Goal: Navigation & Orientation: Find specific page/section

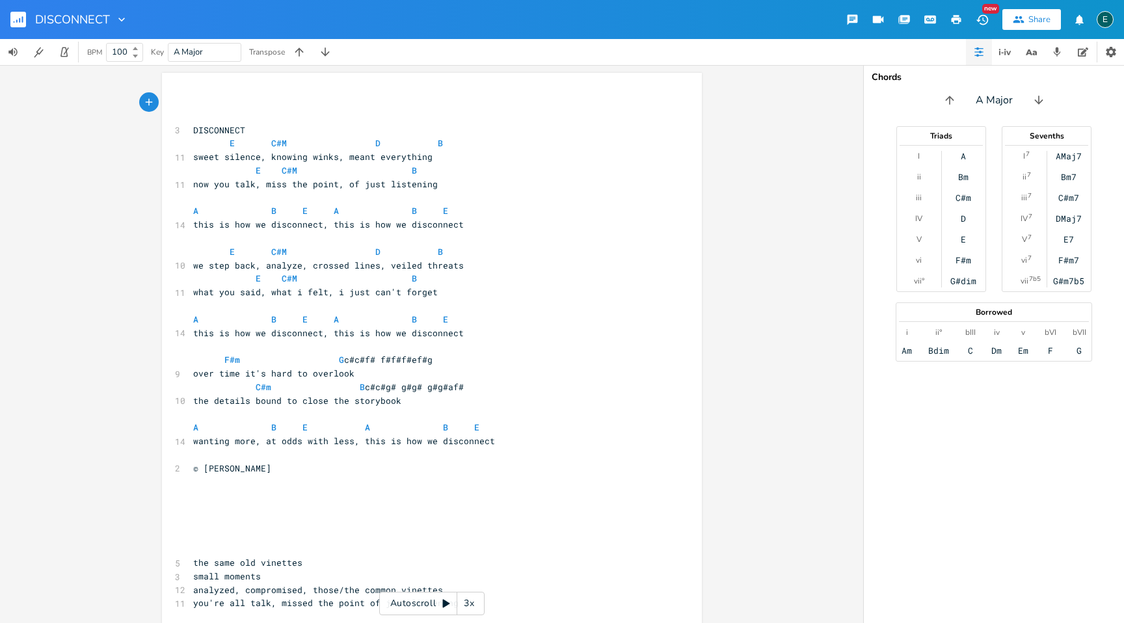
click at [982, 49] on icon "button" at bounding box center [979, 52] width 10 height 10
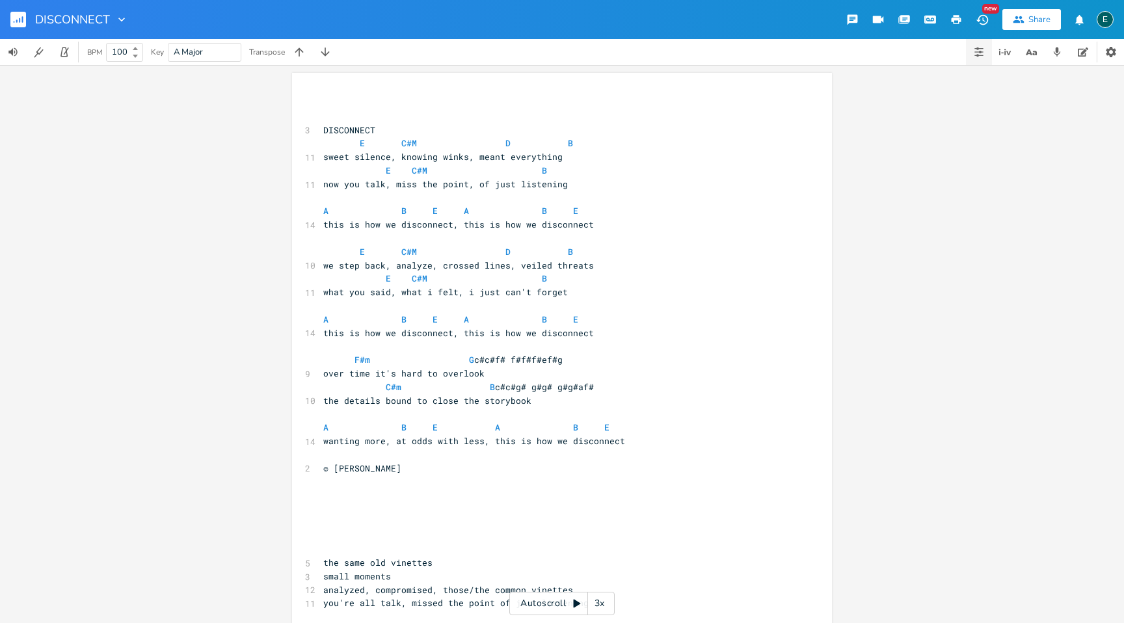
click at [978, 49] on icon "button" at bounding box center [977, 48] width 3 height 3
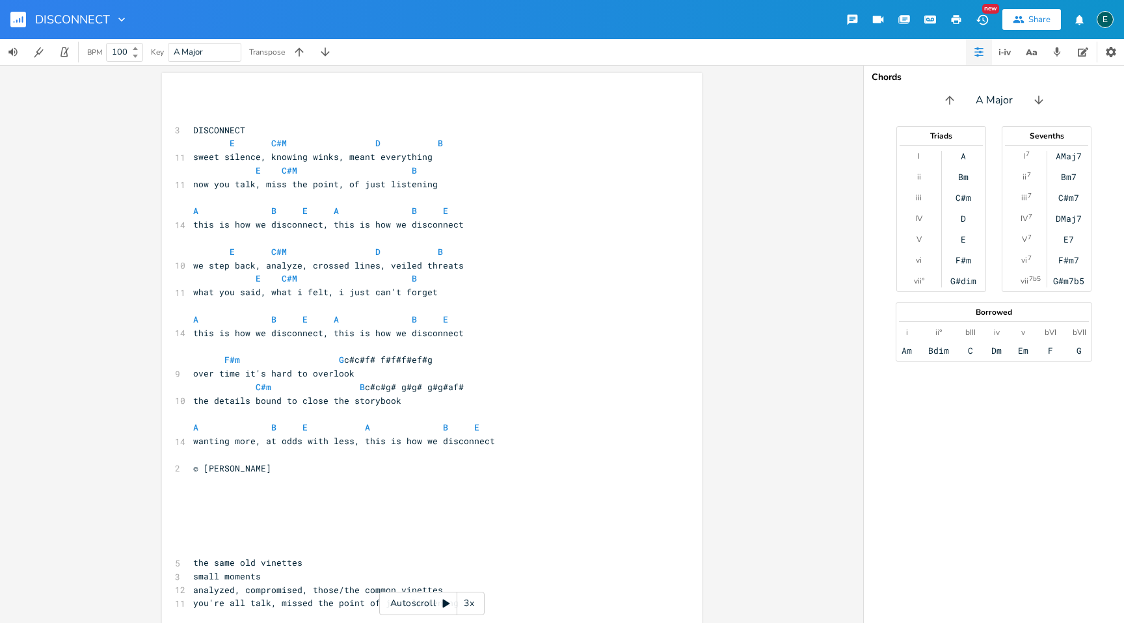
click at [978, 49] on icon "button" at bounding box center [977, 48] width 3 height 3
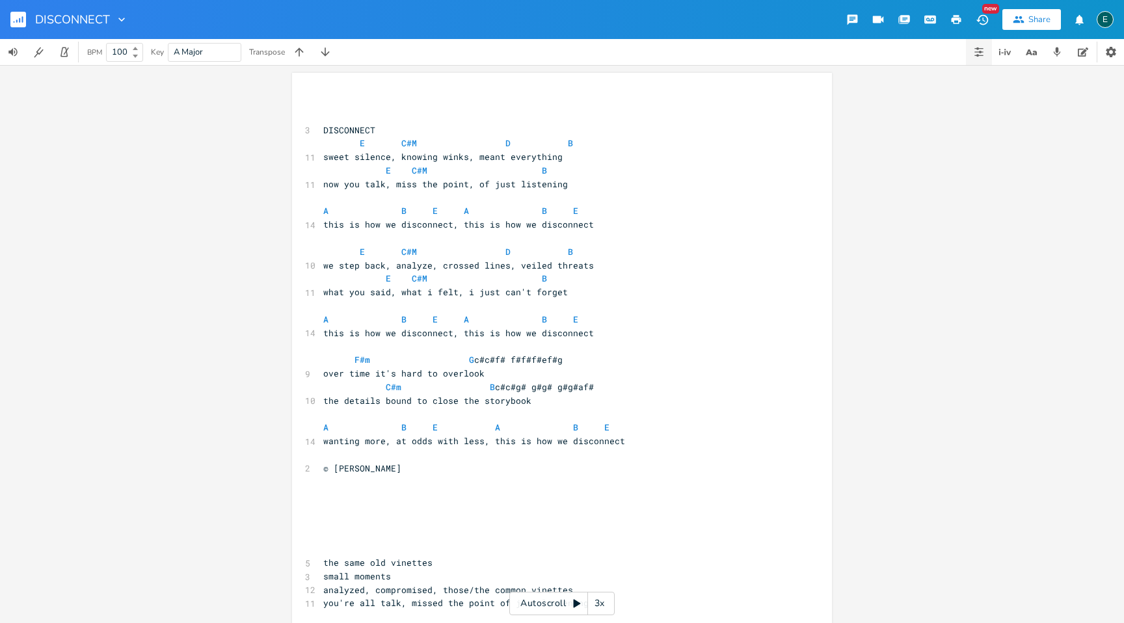
click at [978, 49] on icon "button" at bounding box center [977, 48] width 3 height 3
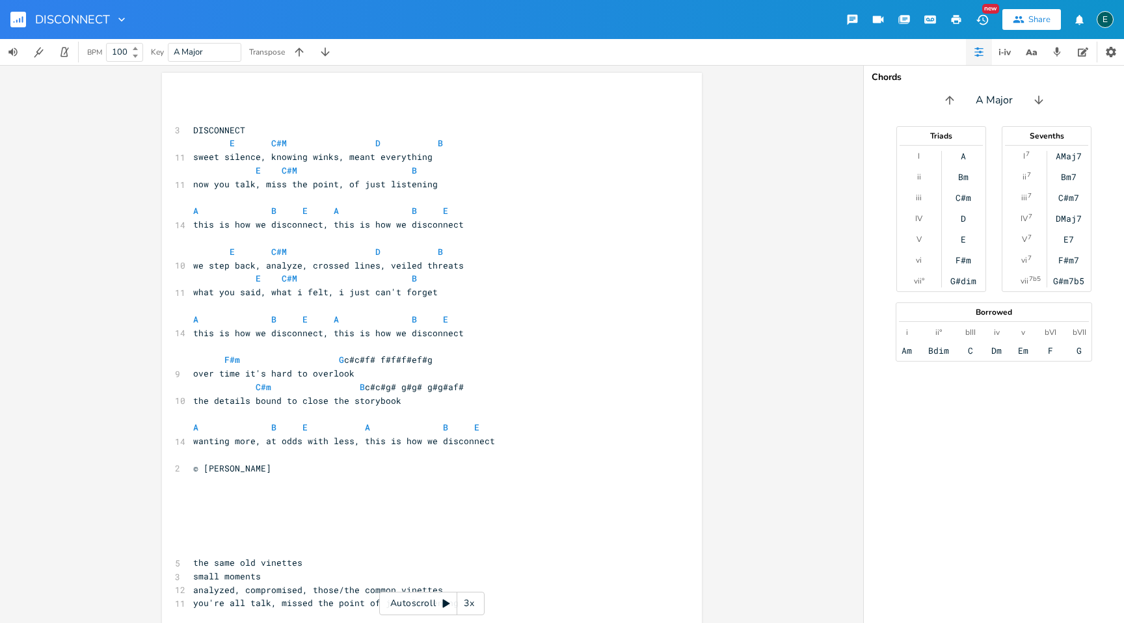
scroll to position [13, 0]
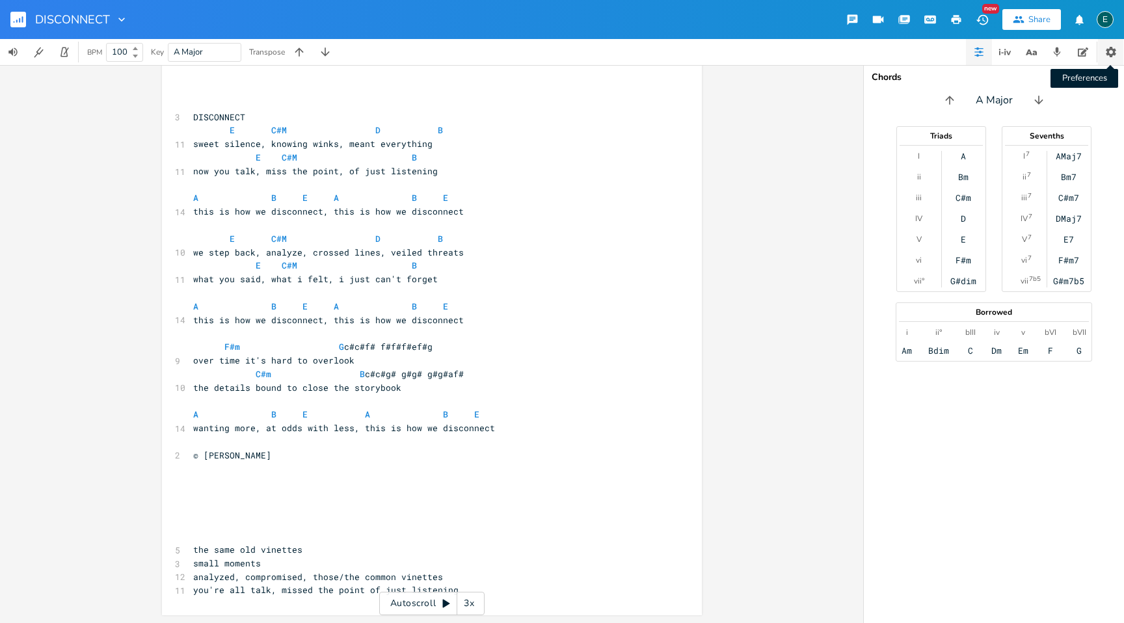
click at [1106, 48] on icon "button" at bounding box center [1111, 52] width 10 height 10
click at [1082, 47] on icon "button" at bounding box center [1083, 52] width 10 height 10
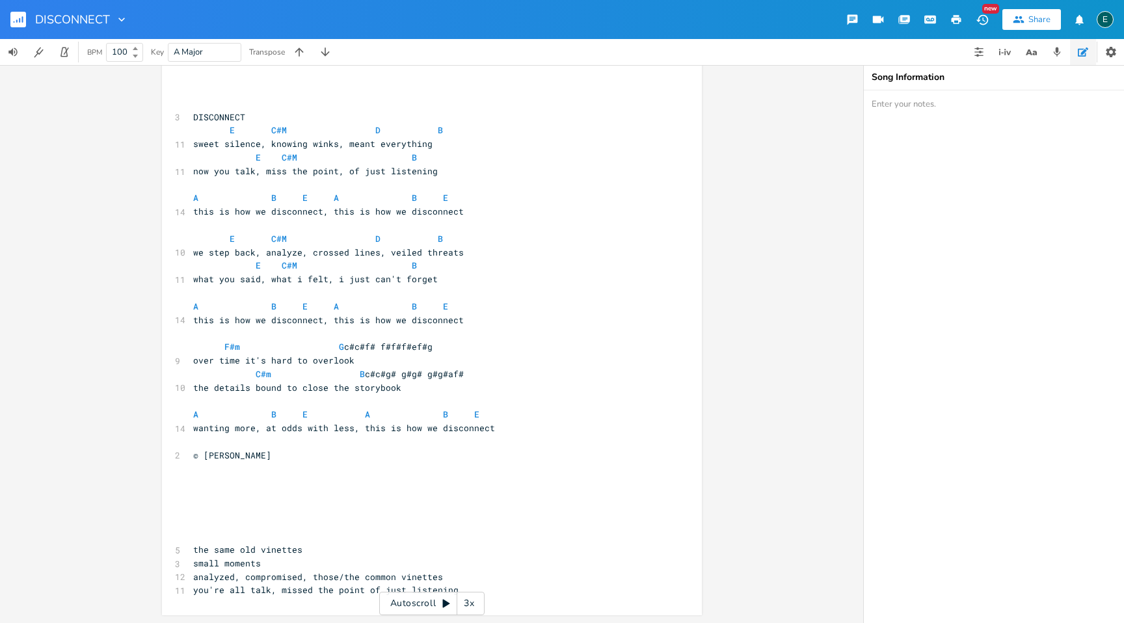
click at [16, 20] on icon "button" at bounding box center [16, 21] width 1 height 3
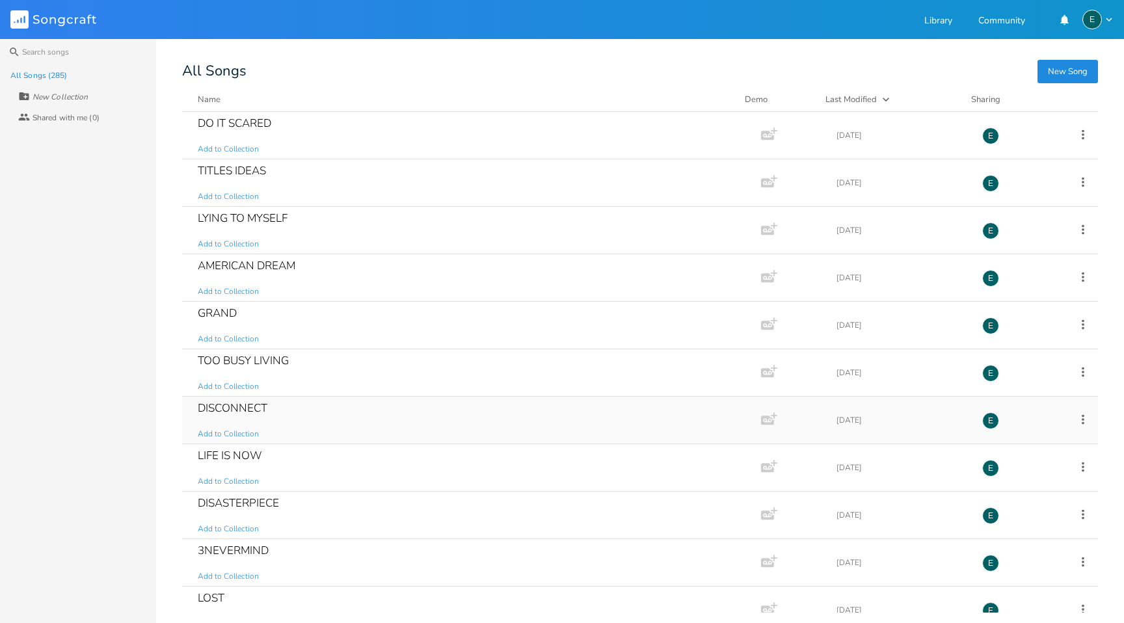
click at [1077, 417] on icon at bounding box center [1083, 419] width 14 height 14
click at [937, 8] on div "Library Community E" at bounding box center [1018, 19] width 189 height 23
click at [937, 23] on link "Library" at bounding box center [938, 21] width 28 height 11
click at [1091, 20] on div "E" at bounding box center [1092, 20] width 20 height 20
click at [244, 413] on div "DISCONNECT" at bounding box center [233, 408] width 70 height 11
